Goal: Transaction & Acquisition: Purchase product/service

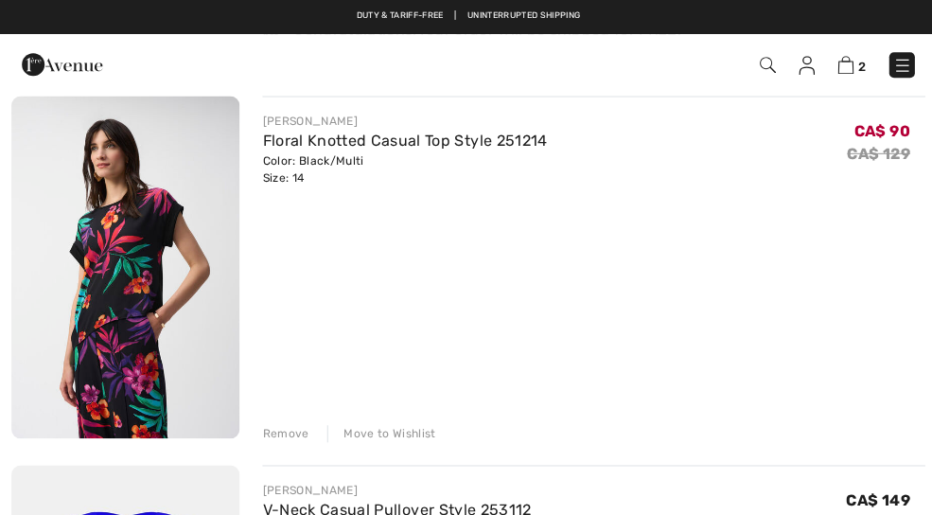
scroll to position [185, 0]
click at [491, 136] on link "Floral Knotted Casual Top Style 251214" at bounding box center [402, 140] width 283 height 18
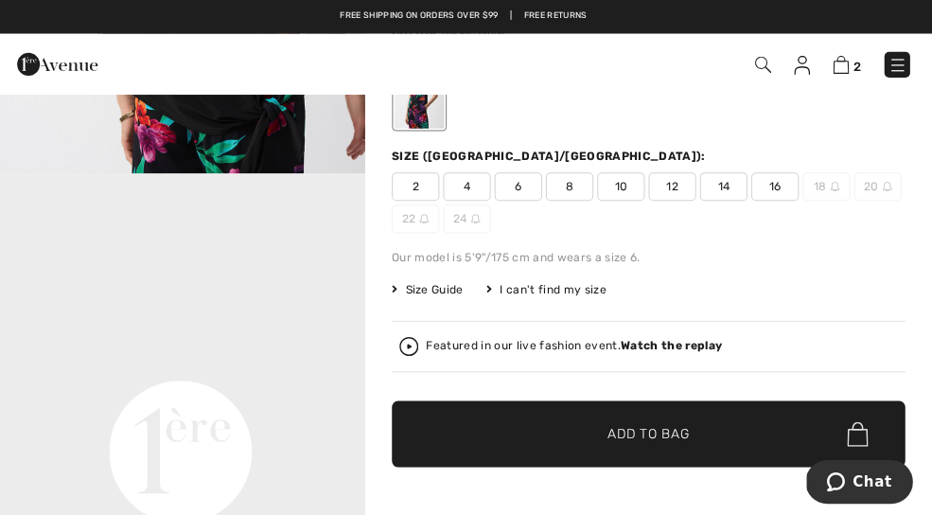
scroll to position [224, 0]
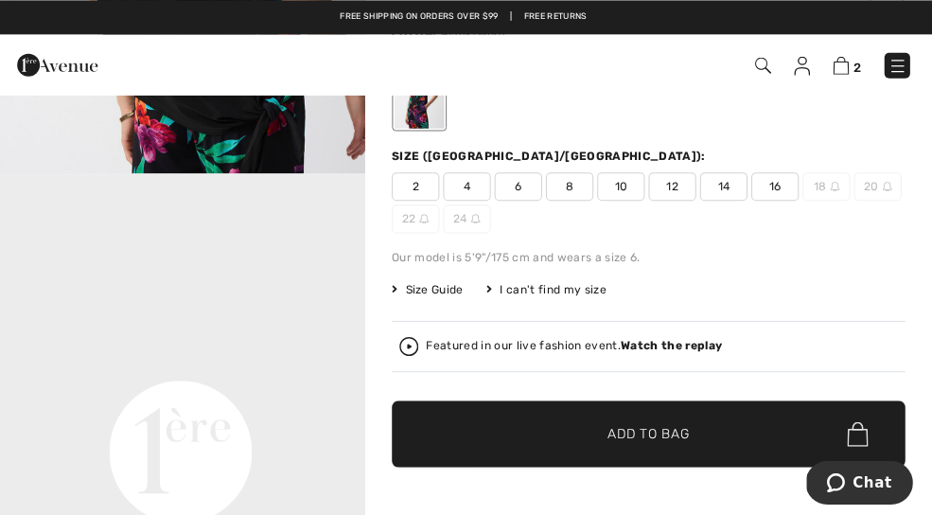
click at [840, 62] on img at bounding box center [842, 65] width 16 height 18
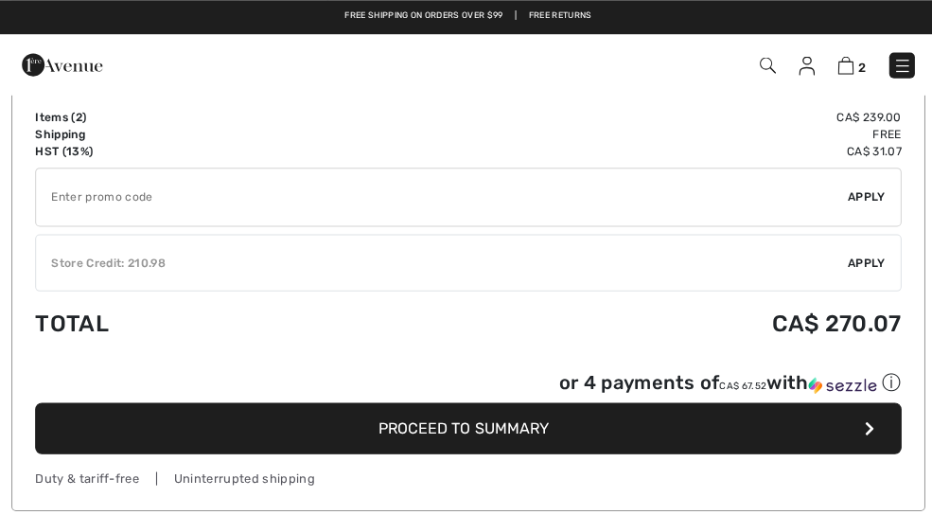
scroll to position [968, 0]
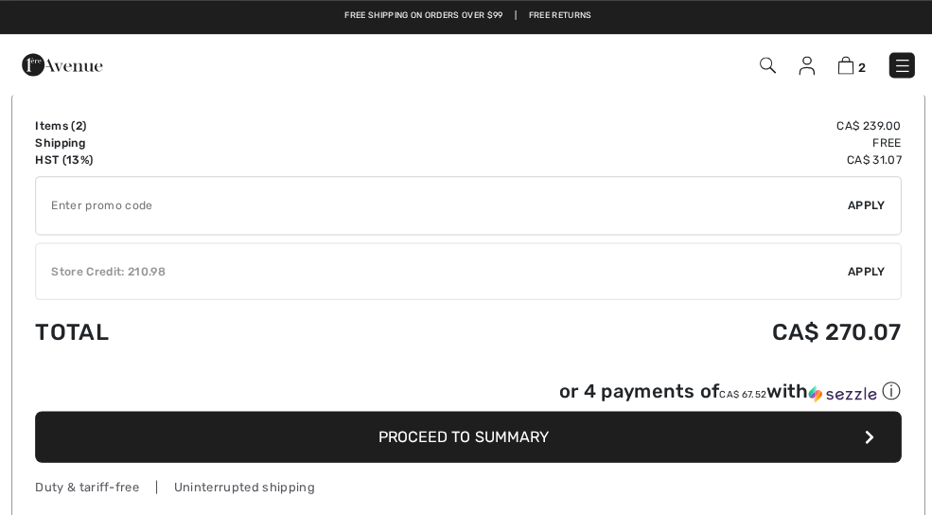
click at [783, 438] on button "Proceed to Summary" at bounding box center [466, 434] width 862 height 51
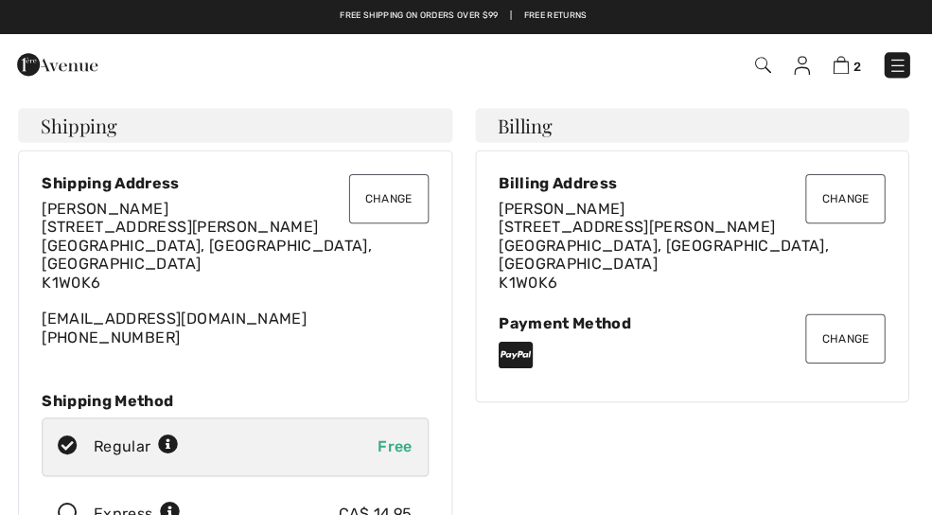
click at [915, 448] on div "Change Billing Address Helene Boisvert 325 Elizabeth Cosgrove Pvt., Unit 202 Or…" at bounding box center [694, 361] width 455 height 422
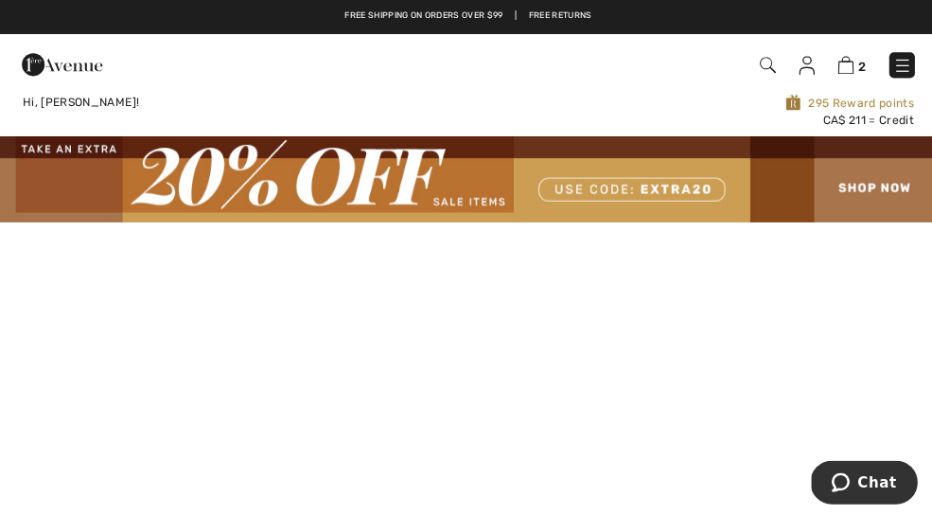
click at [846, 67] on img at bounding box center [842, 65] width 16 height 18
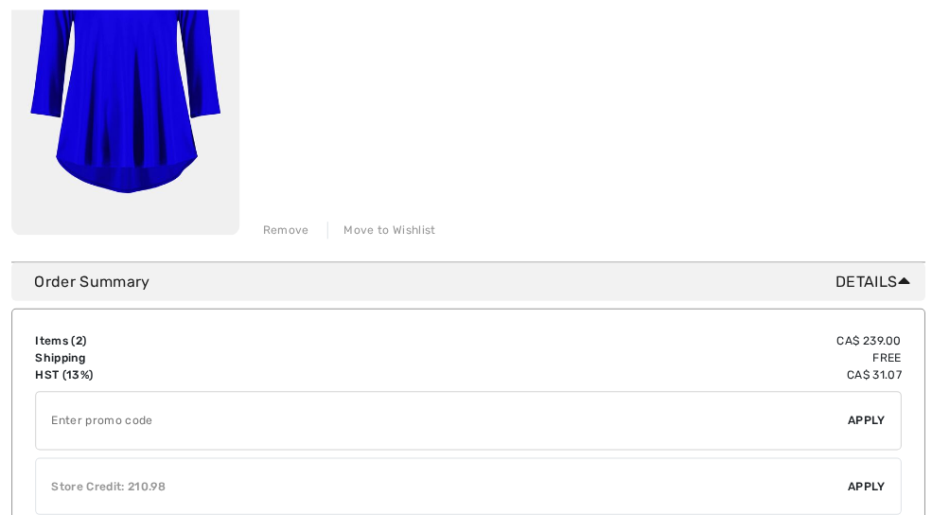
scroll to position [754, 0]
click at [65, 415] on input "TEXT" at bounding box center [440, 418] width 808 height 57
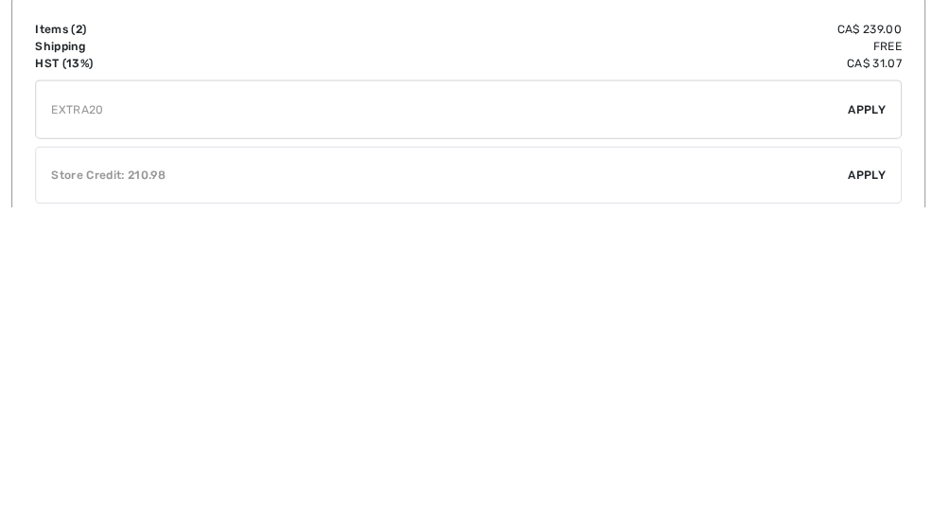
type input "EXTRA20"
click at [872, 410] on span "Apply" at bounding box center [863, 418] width 38 height 17
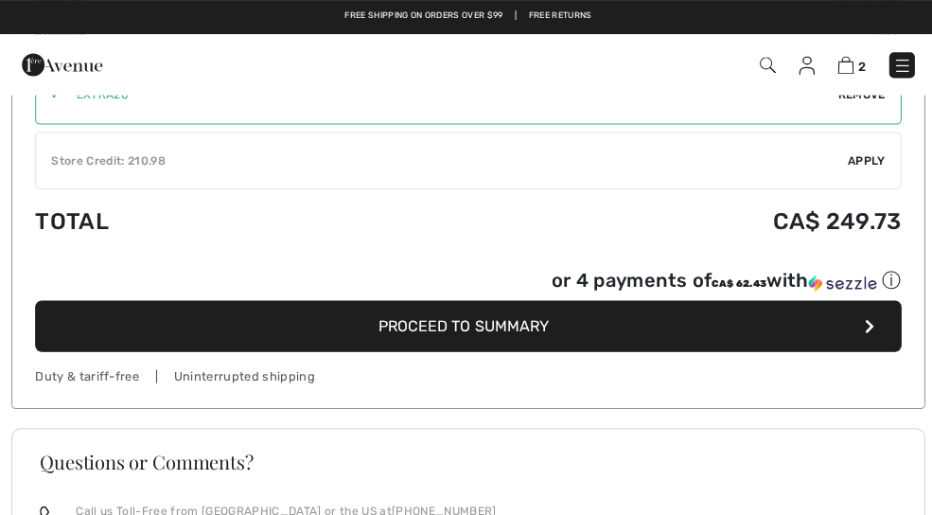
scroll to position [1094, 0]
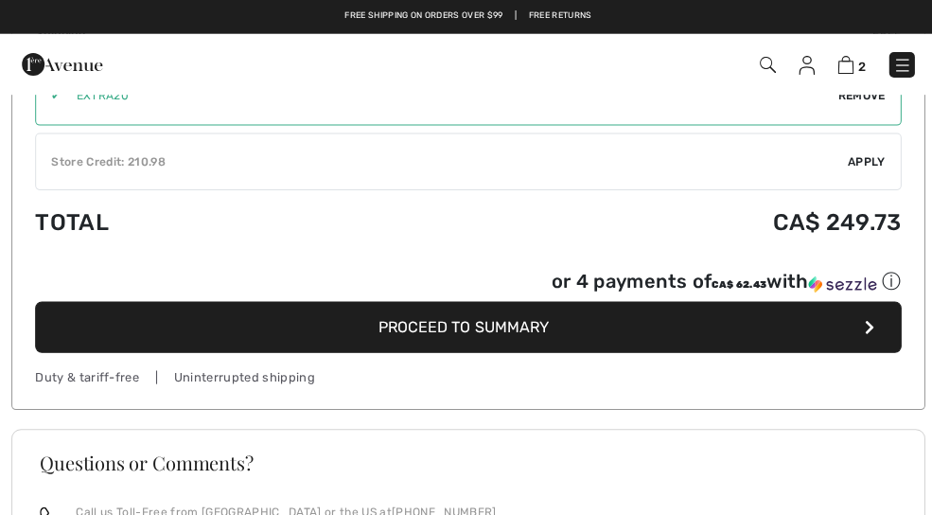
click at [874, 331] on button "Proceed to Summary" at bounding box center [466, 325] width 862 height 51
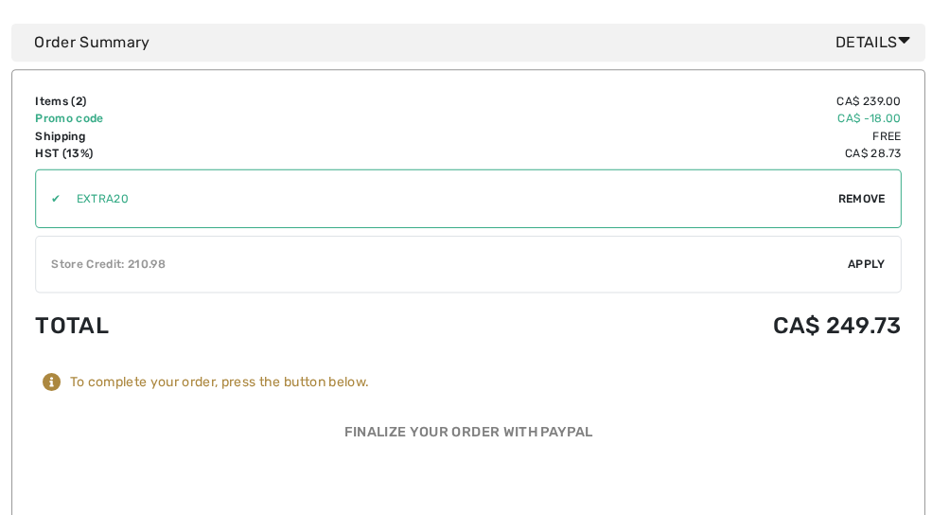
scroll to position [1270, 0]
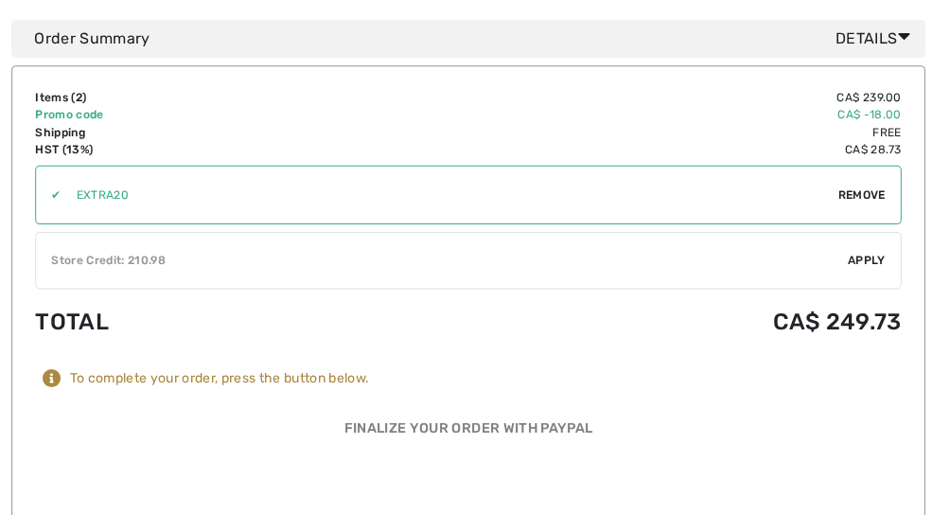
click at [909, 389] on div "Items ( 2 ) CA$ 239.00 Promo code CA$ -18.00 Shipping Free HST (13%) CA$ 28.73 …" at bounding box center [465, 312] width 909 height 495
click at [872, 251] on span "Apply" at bounding box center [863, 259] width 38 height 17
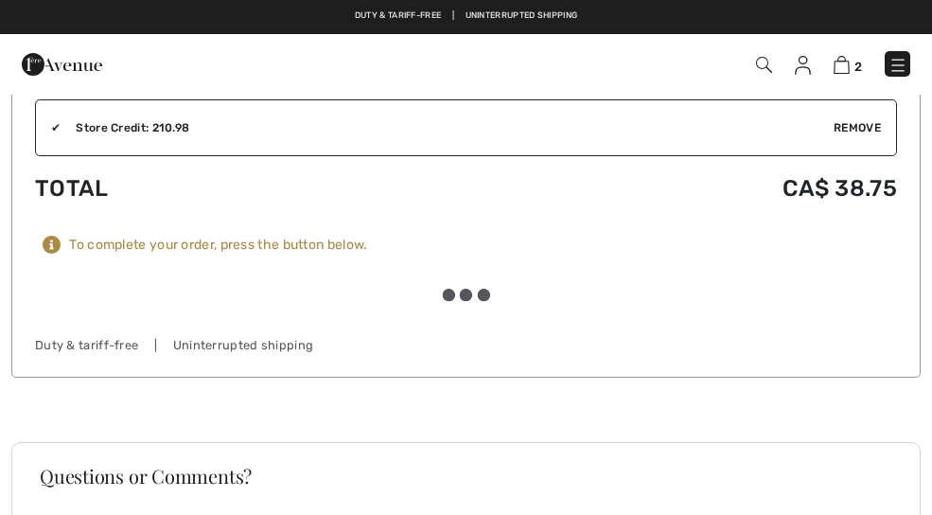
scroll to position [1469, 0]
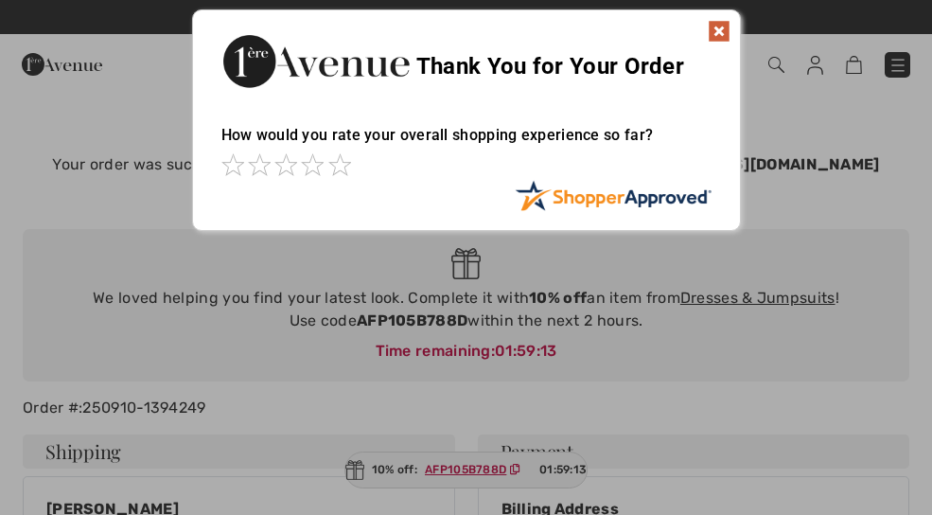
click at [732, 16] on div "Thank You for Your Order" at bounding box center [466, 58] width 547 height 97
click at [721, 38] on img at bounding box center [719, 31] width 23 height 23
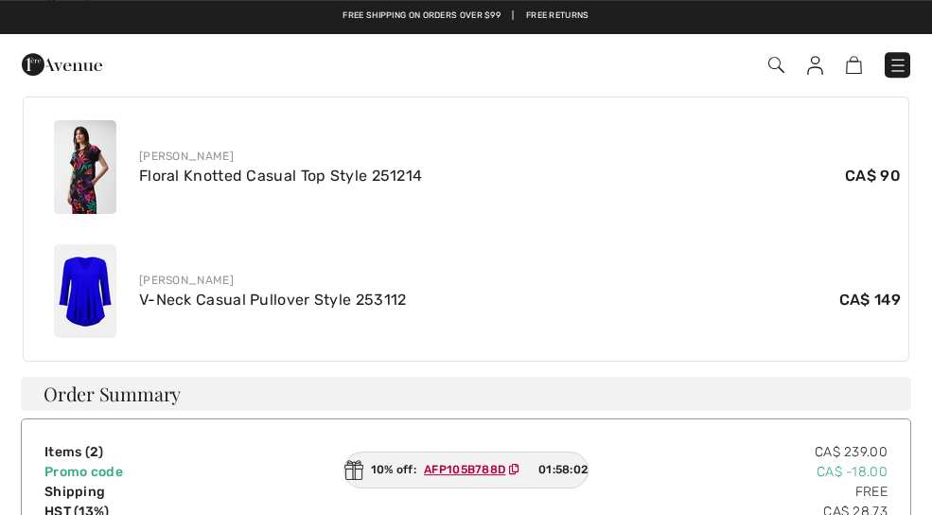
scroll to position [699, 0]
